Goal: Task Accomplishment & Management: Complete application form

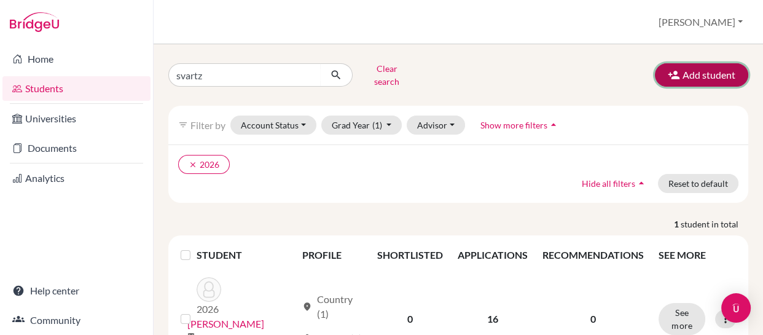
click at [675, 68] on button "Add student" at bounding box center [701, 74] width 93 height 23
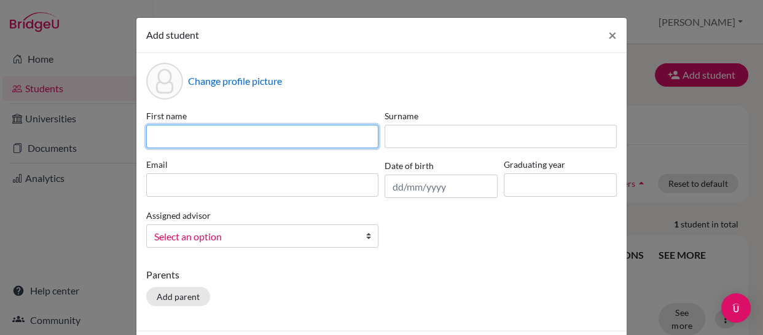
click at [334, 132] on input at bounding box center [262, 136] width 232 height 23
type input "j"
type input "[PERSON_NAME]"
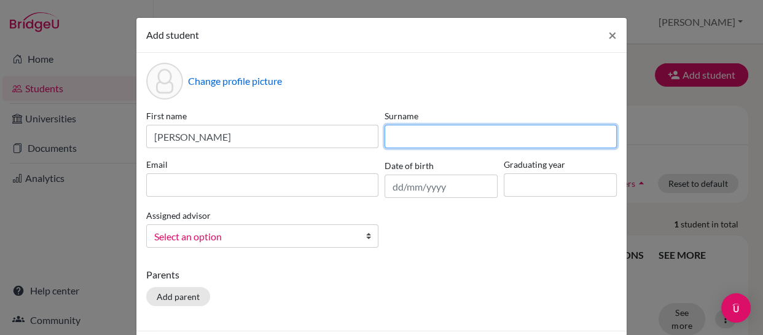
click at [400, 141] on input at bounding box center [501, 136] width 232 height 23
type input "[PERSON_NAME]"
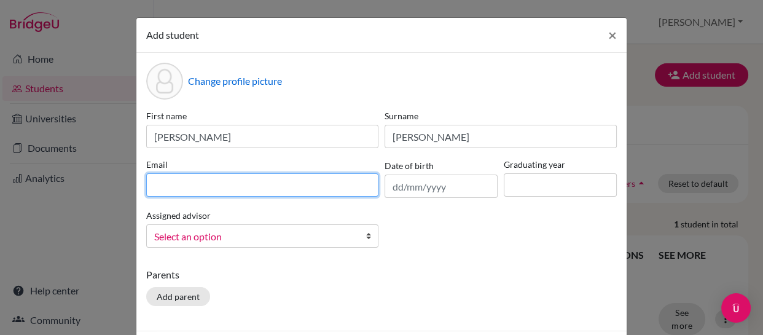
click at [248, 183] on input at bounding box center [262, 184] width 232 height 23
paste input "[PERSON_NAME][EMAIL_ADDRESS][PERSON_NAME]"
type input "[PERSON_NAME][EMAIL_ADDRESS][PERSON_NAME]"
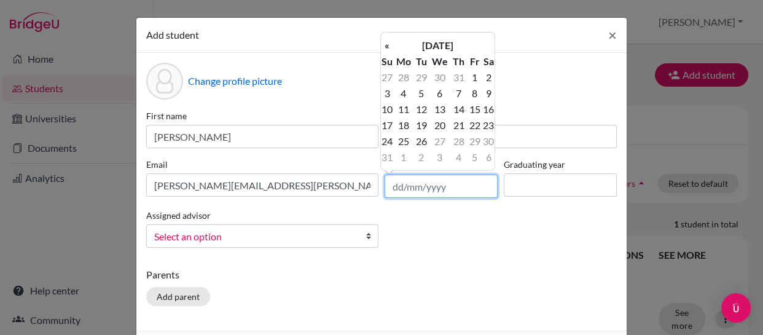
click at [399, 184] on input "text" at bounding box center [441, 186] width 113 height 23
type input "0"
type input "[DATE]"
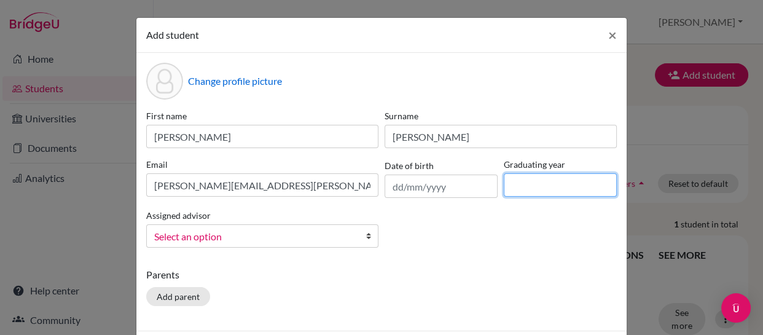
click at [531, 182] on input at bounding box center [560, 184] width 113 height 23
type input "2027"
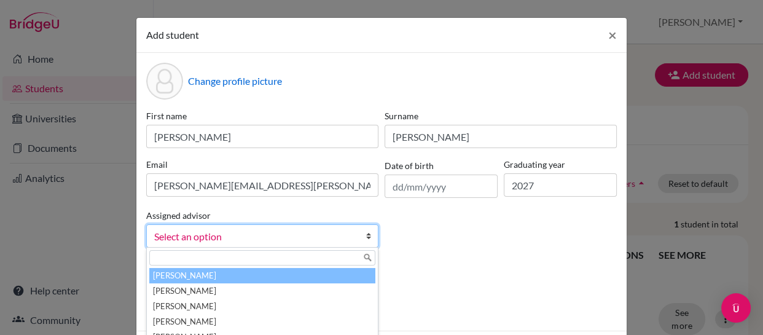
click at [357, 234] on link "Select an option" at bounding box center [262, 235] width 232 height 23
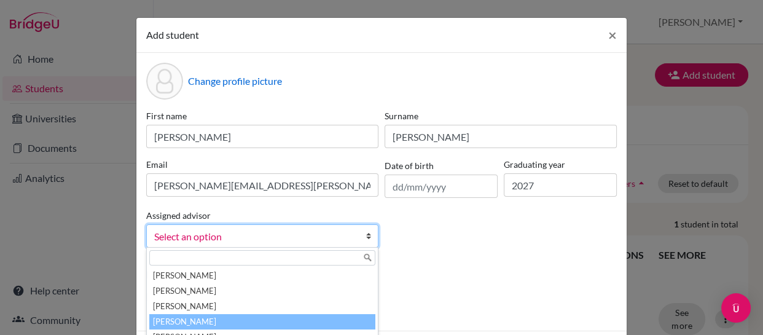
click at [239, 315] on li "[PERSON_NAME]" at bounding box center [262, 321] width 226 height 15
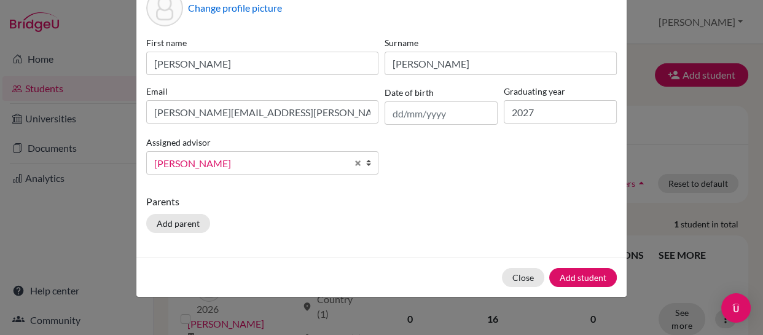
scroll to position [74, 0]
click at [570, 273] on button "Add student" at bounding box center [583, 276] width 68 height 19
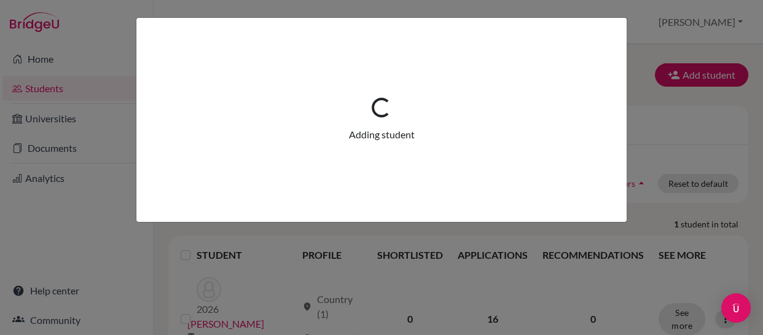
scroll to position [0, 0]
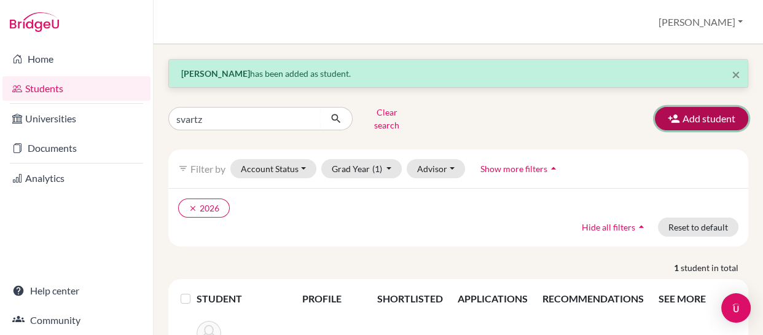
click at [682, 109] on button "Add student" at bounding box center [701, 118] width 93 height 23
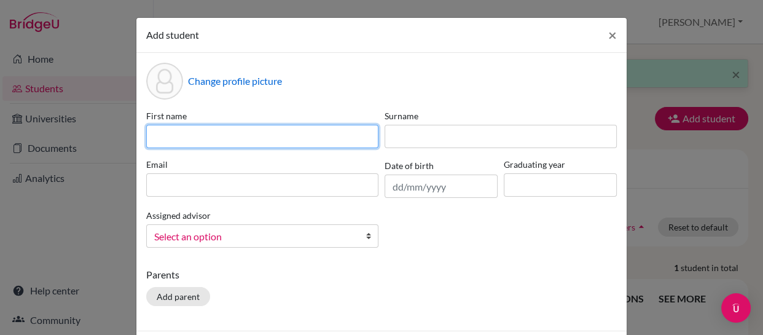
click at [302, 132] on input at bounding box center [262, 136] width 232 height 23
type input "[PERSON_NAME]"
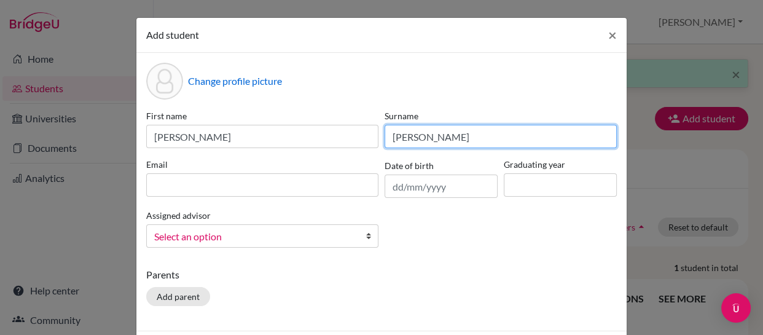
type input "[PERSON_NAME]"
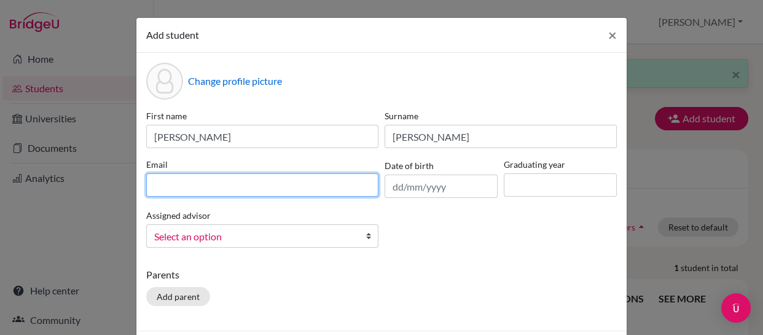
click at [181, 184] on input at bounding box center [262, 184] width 232 height 23
paste input "[PERSON_NAME][EMAIL_ADDRESS]"
type input "[PERSON_NAME][EMAIL_ADDRESS]"
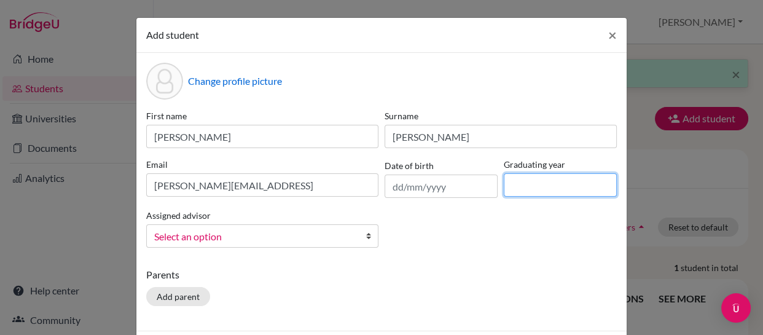
click at [516, 178] on input at bounding box center [560, 184] width 113 height 23
type input "2027"
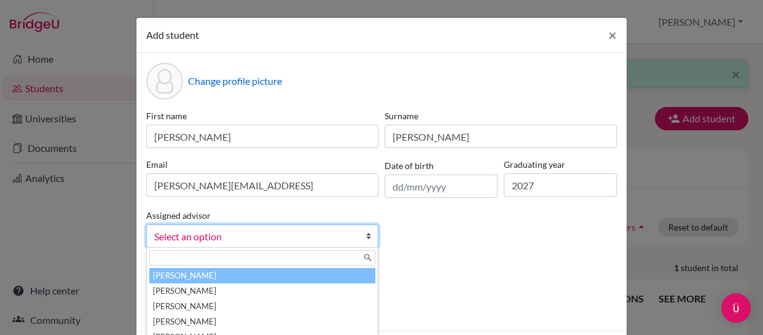
click at [352, 232] on link "Select an option" at bounding box center [262, 235] width 232 height 23
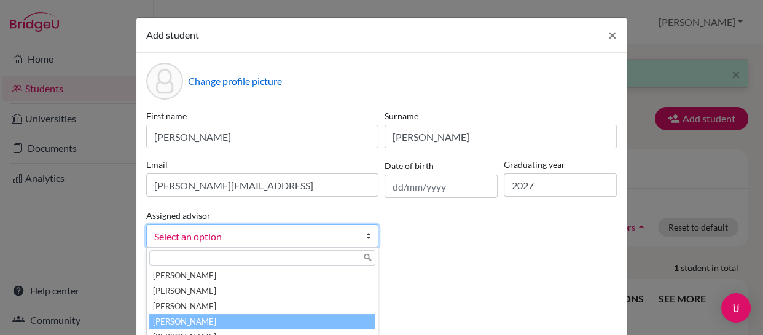
click at [214, 314] on li "[PERSON_NAME]" at bounding box center [262, 321] width 226 height 15
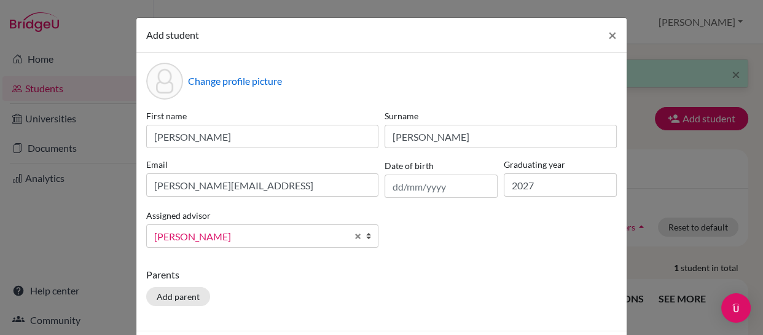
click at [424, 230] on div "First name [PERSON_NAME] Surname [PERSON_NAME] Email [PERSON_NAME][EMAIL_ADDRES…" at bounding box center [381, 183] width 477 height 148
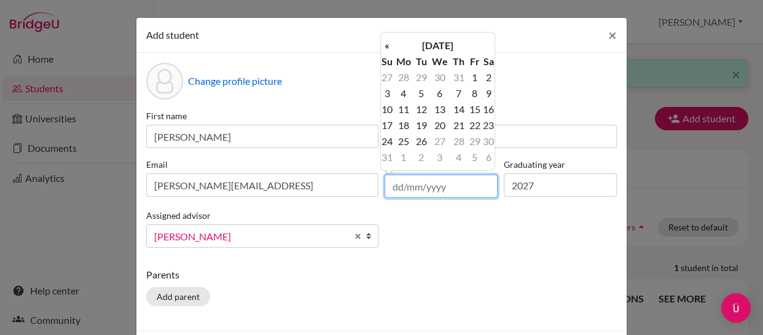
click at [387, 185] on input "text" at bounding box center [441, 186] width 113 height 23
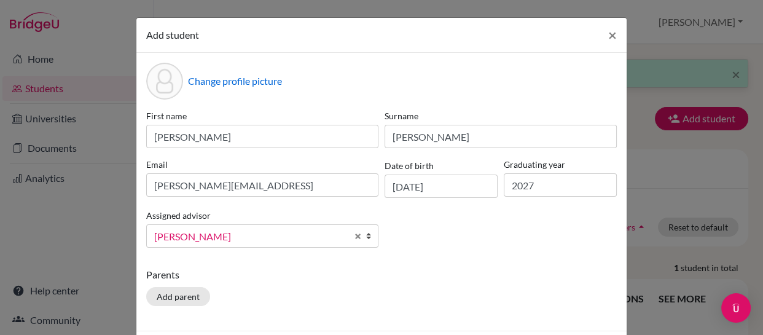
click at [469, 242] on div "First name [PERSON_NAME] Surname [PERSON_NAME] Email [PERSON_NAME][EMAIL_ADDRES…" at bounding box center [381, 183] width 477 height 148
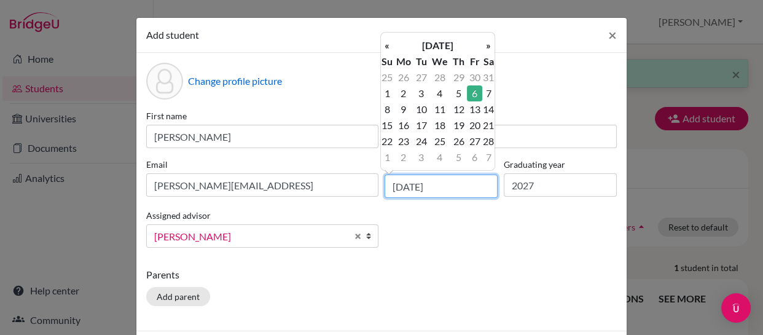
click at [414, 188] on input "[DATE]" at bounding box center [441, 186] width 113 height 23
click at [444, 185] on input "[DATE]" at bounding box center [441, 186] width 113 height 23
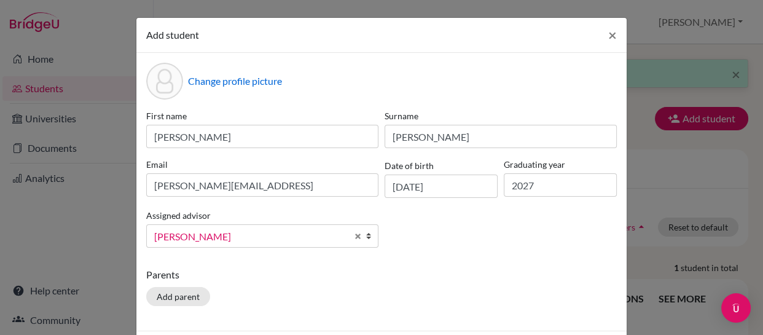
click at [496, 271] on p "Parents" at bounding box center [381, 274] width 471 height 15
click at [432, 183] on input "[DATE]" at bounding box center [441, 186] width 113 height 23
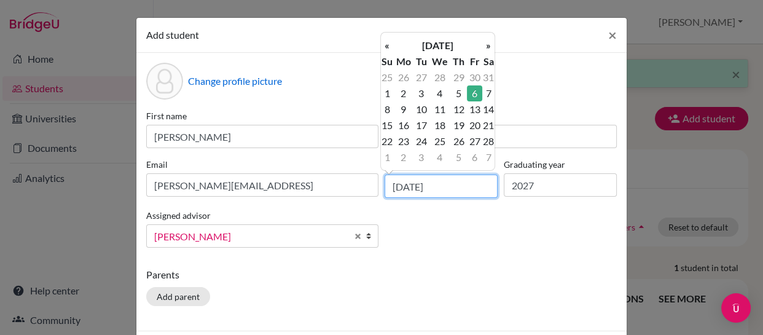
click at [412, 183] on input "[DATE]" at bounding box center [441, 186] width 113 height 23
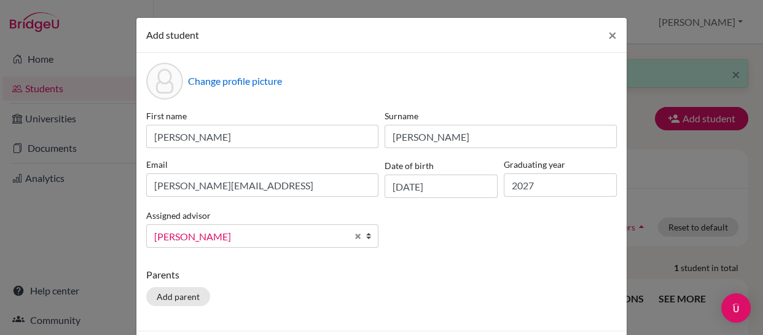
click at [473, 229] on div "First name [PERSON_NAME] Surname [PERSON_NAME] Email [PERSON_NAME][EMAIL_ADDRES…" at bounding box center [381, 183] width 477 height 148
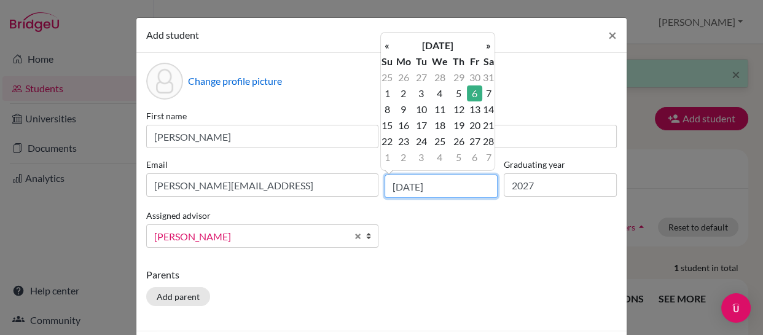
click at [476, 183] on input "[DATE]" at bounding box center [441, 186] width 113 height 23
click at [485, 41] on th "»" at bounding box center [488, 45] width 12 height 16
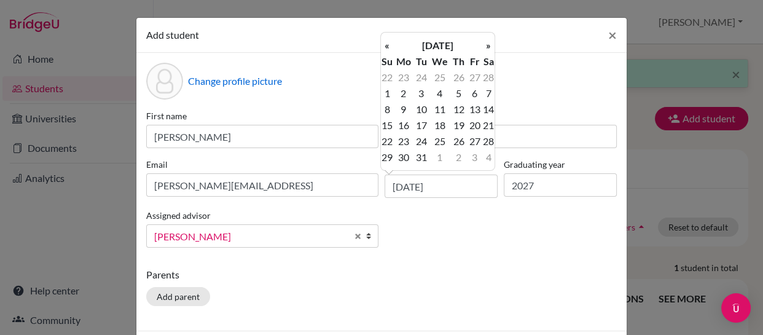
click at [485, 41] on th "»" at bounding box center [488, 45] width 12 height 16
click at [474, 124] on td "26" at bounding box center [474, 125] width 15 height 16
type input "[DATE]"
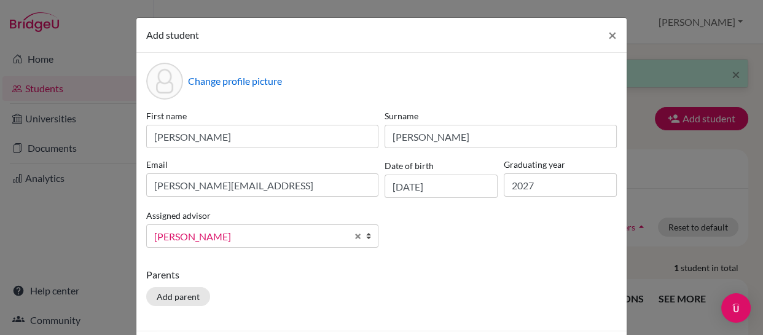
click at [489, 241] on div "First name [PERSON_NAME] Surname [PERSON_NAME] Email [PERSON_NAME][EMAIL_ADDRES…" at bounding box center [381, 183] width 477 height 148
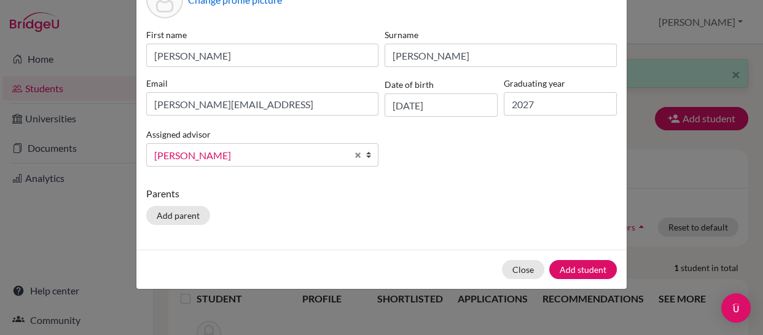
scroll to position [83, 0]
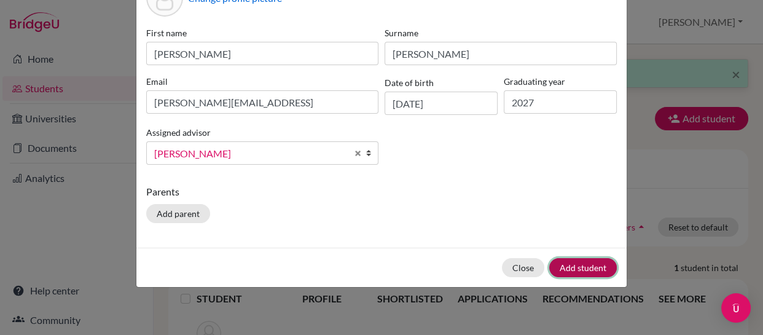
click at [574, 265] on button "Add student" at bounding box center [583, 267] width 68 height 19
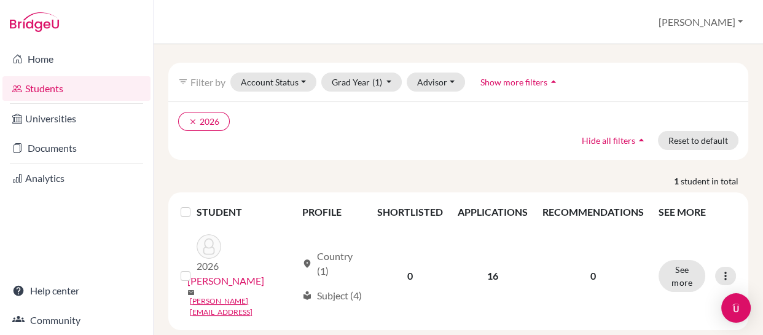
scroll to position [0, 0]
